Goal: Find specific page/section: Find specific page/section

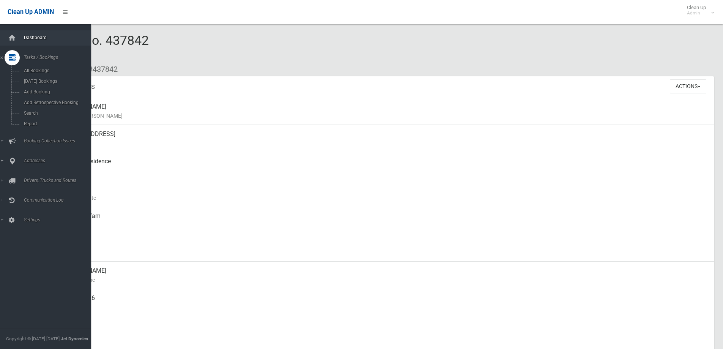
click at [21, 41] on link "Dashboard" at bounding box center [48, 37] width 97 height 15
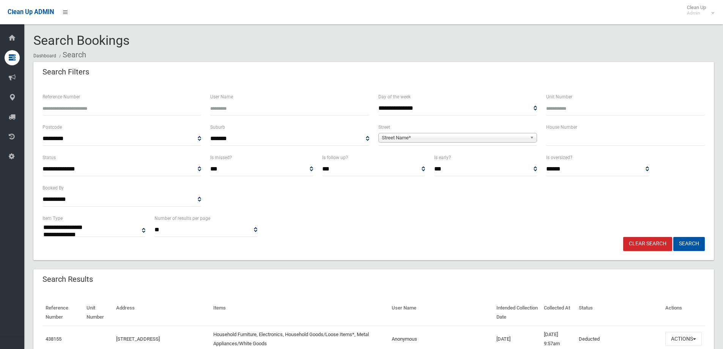
select select
click at [606, 134] on input "text" at bounding box center [625, 139] width 159 height 14
click at [570, 145] on input "text" at bounding box center [625, 139] width 159 height 14
click at [557, 138] on input "text" at bounding box center [625, 139] width 159 height 14
